Goal: Task Accomplishment & Management: Manage account settings

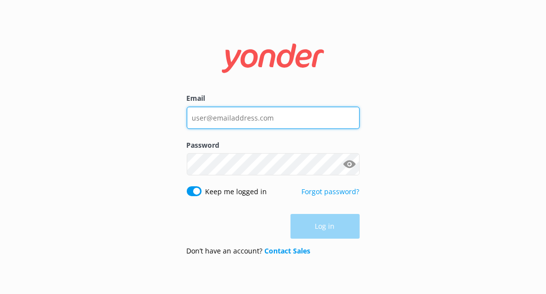
type input "[PERSON_NAME][EMAIL_ADDRESS][DOMAIN_NAME]"
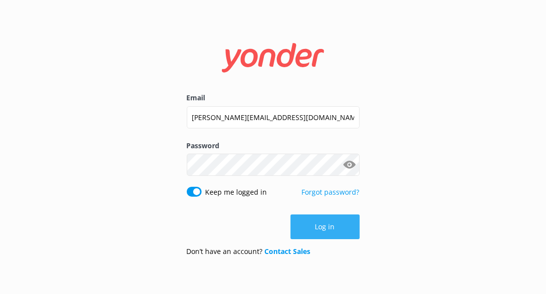
click at [320, 234] on div "Log in" at bounding box center [273, 227] width 173 height 25
click at [325, 226] on button "Log in" at bounding box center [325, 227] width 69 height 25
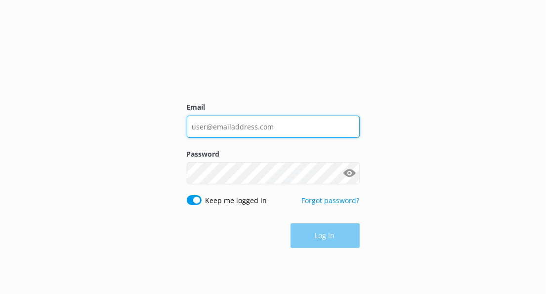
type input "[PERSON_NAME][EMAIL_ADDRESS][DOMAIN_NAME]"
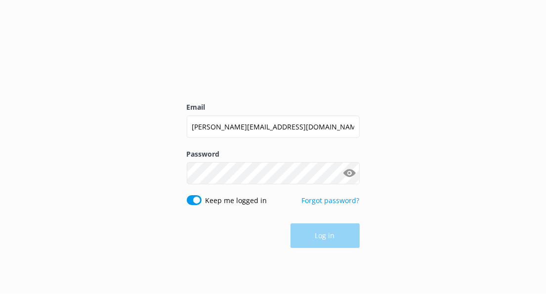
click at [328, 239] on div "Log in" at bounding box center [273, 236] width 173 height 25
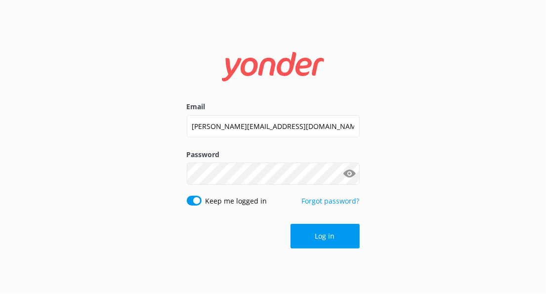
click at [325, 233] on button "Log in" at bounding box center [325, 236] width 69 height 25
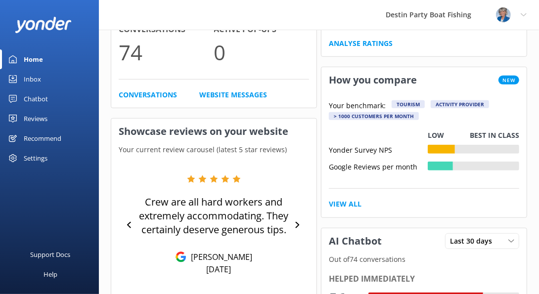
scroll to position [307, 0]
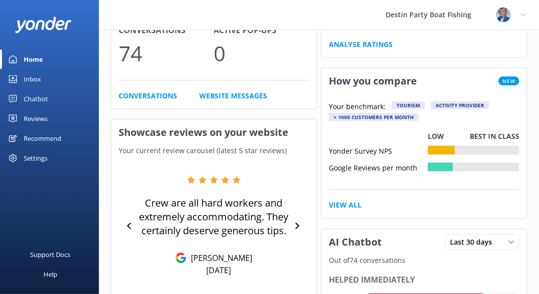
click at [34, 80] on div "Inbox" at bounding box center [32, 79] width 17 height 20
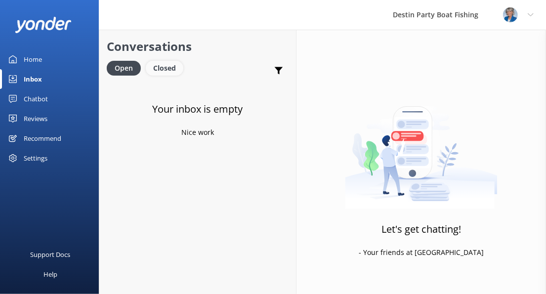
click at [169, 66] on div "Closed" at bounding box center [165, 68] width 38 height 15
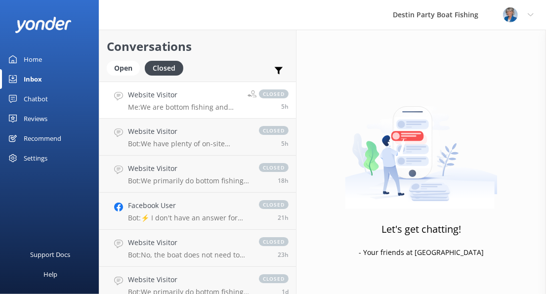
click at [202, 106] on p "Me: We are bottom fishing and everyone is fishing at the same time from their o…" at bounding box center [184, 107] width 112 height 9
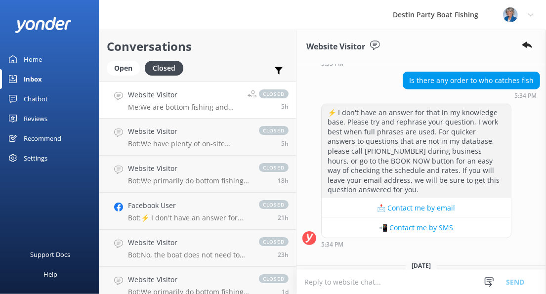
scroll to position [524, 0]
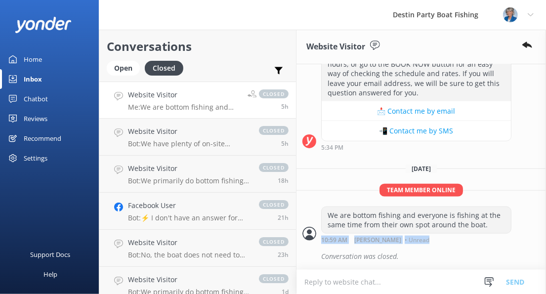
drag, startPoint x: 537, startPoint y: 229, endPoint x: 534, endPoint y: 235, distance: 6.4
click at [534, 235] on div "We are bottom fishing and everyone is fishing at the same time from their own s…" at bounding box center [422, 225] width 250 height 37
